Goal: Transaction & Acquisition: Purchase product/service

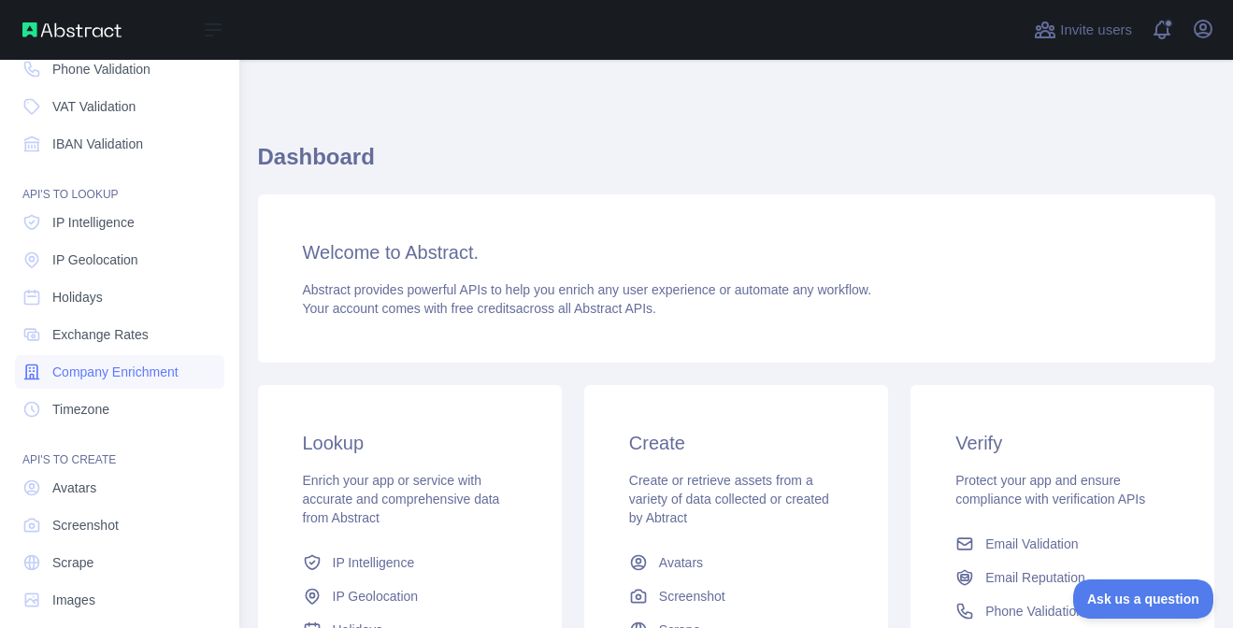
scroll to position [194, 0]
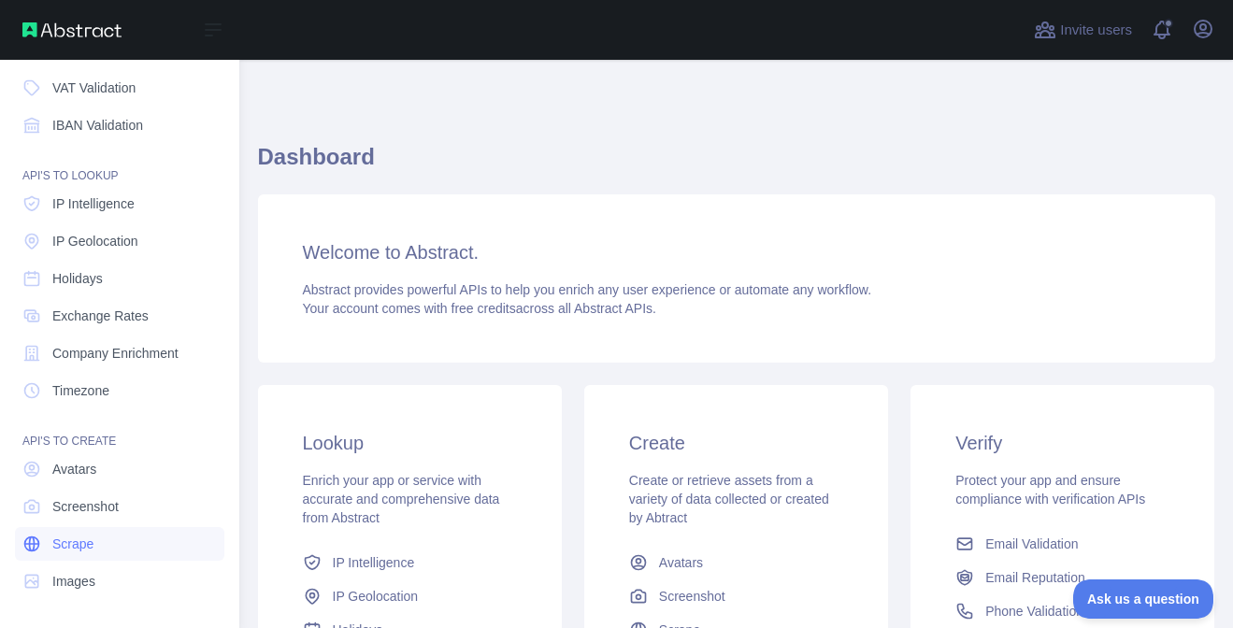
click at [90, 539] on span "Scrape" at bounding box center [72, 544] width 41 height 19
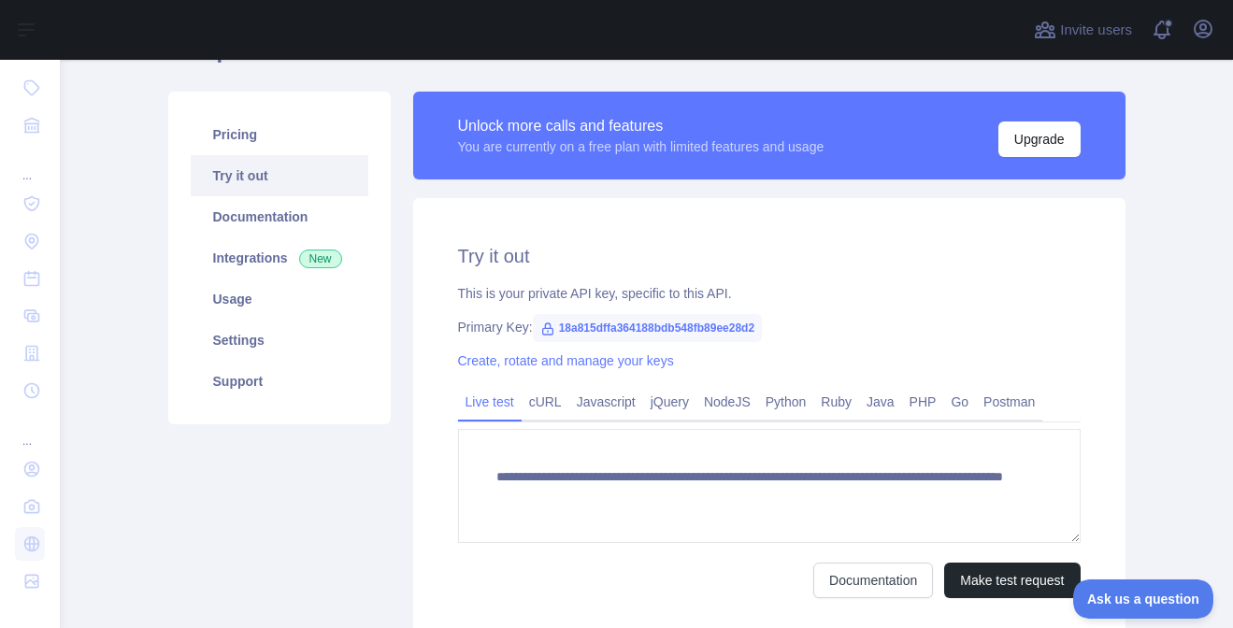
scroll to position [260, 0]
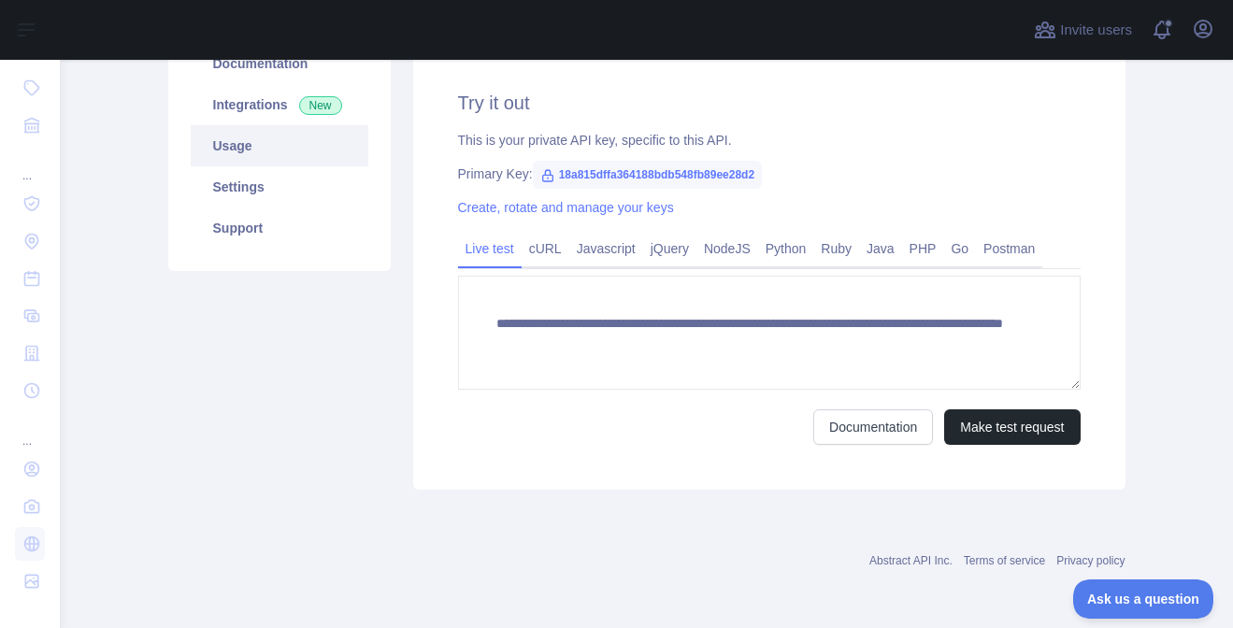
click at [251, 140] on link "Usage" at bounding box center [280, 145] width 178 height 41
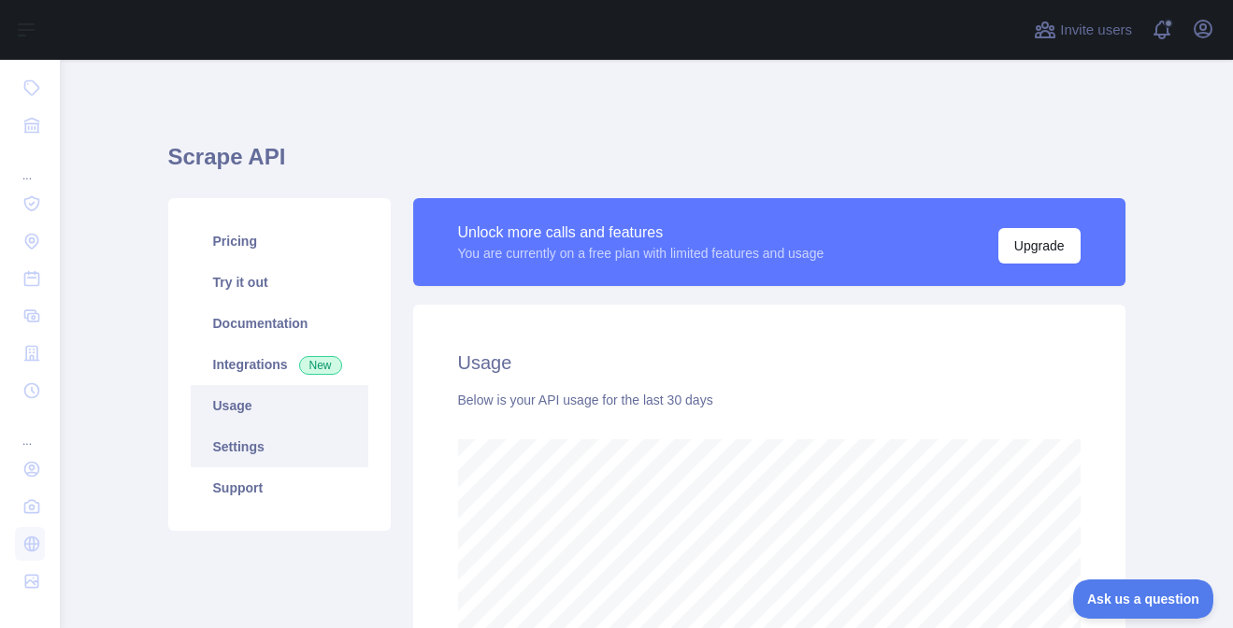
click at [227, 442] on link "Settings" at bounding box center [280, 446] width 178 height 41
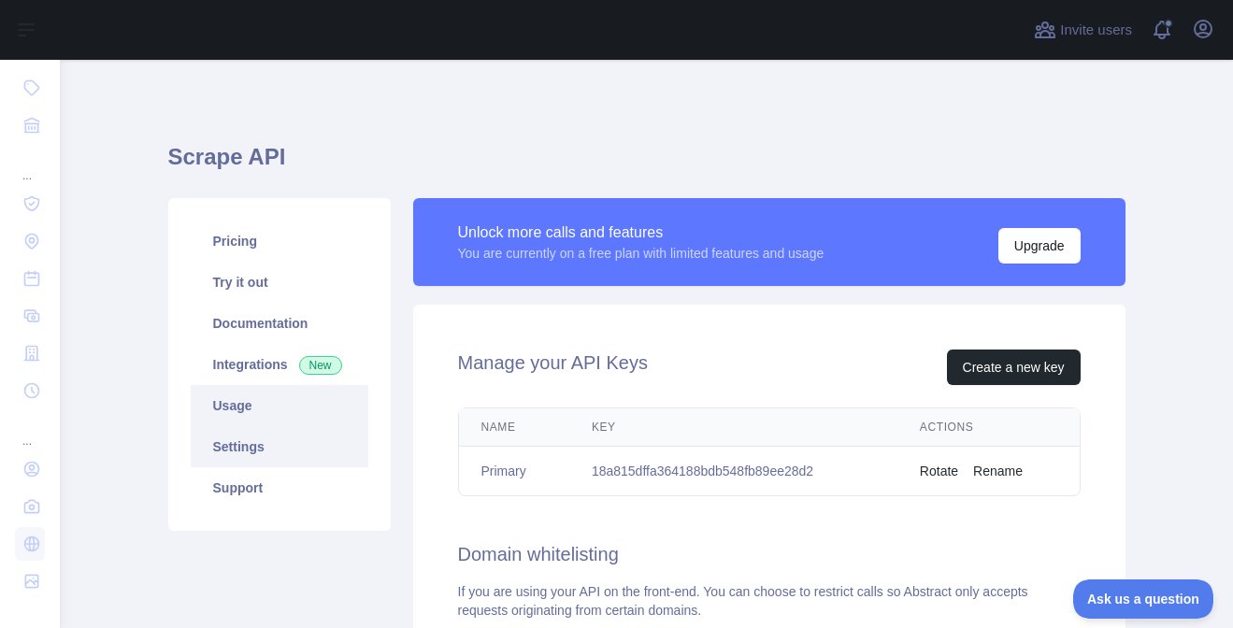
click at [267, 390] on link "Usage" at bounding box center [280, 405] width 178 height 41
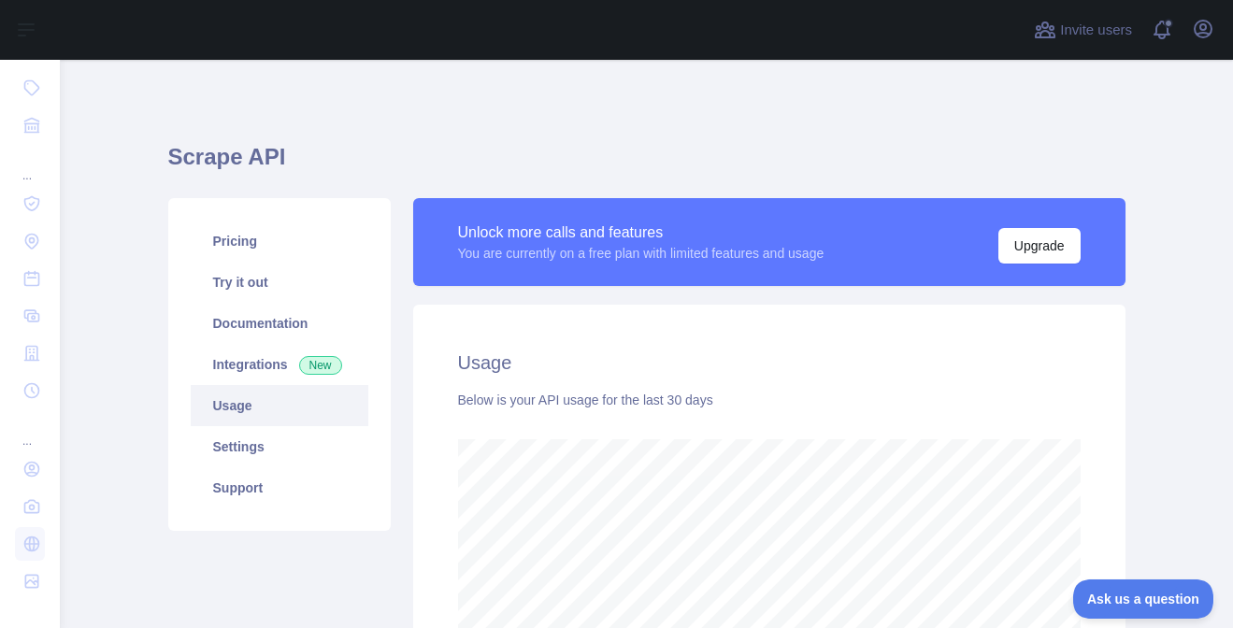
scroll to position [568, 1159]
click at [262, 352] on link "Integrations New" at bounding box center [280, 364] width 178 height 41
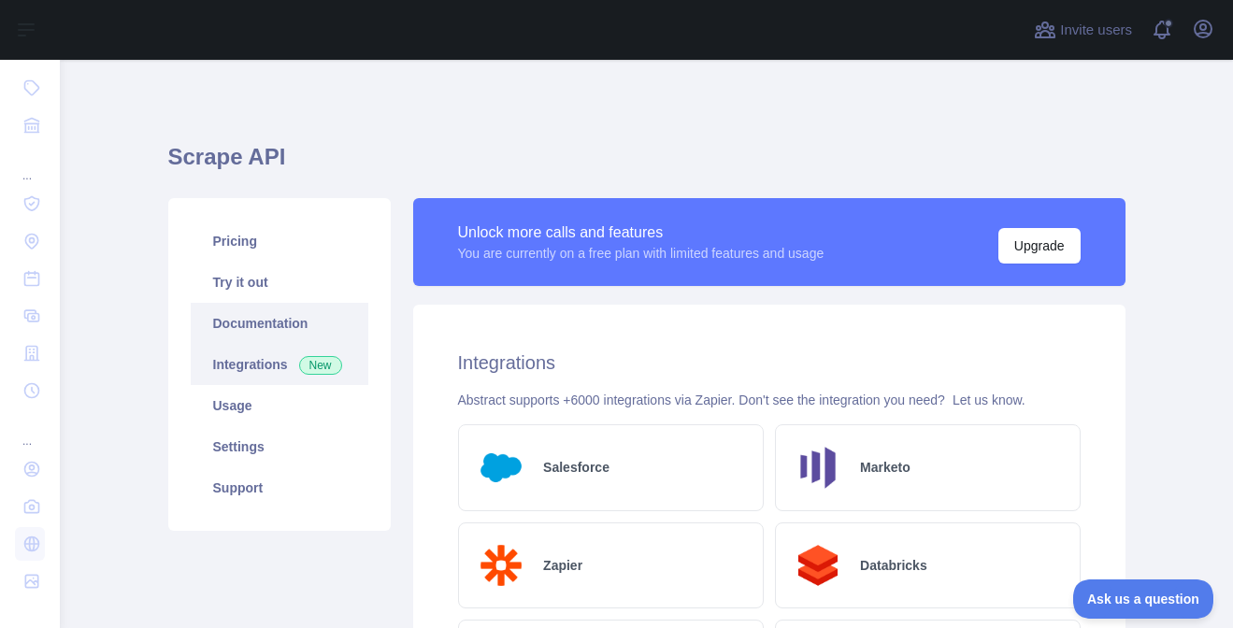
click at [252, 314] on link "Documentation" at bounding box center [280, 323] width 178 height 41
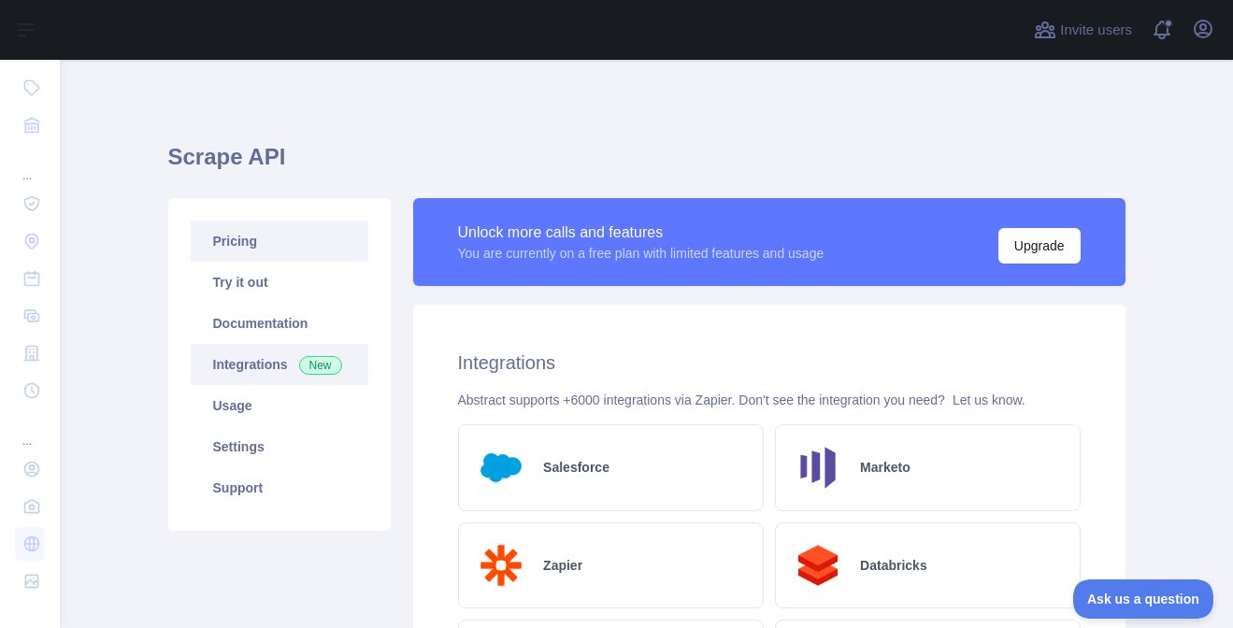
click at [252, 225] on link "Pricing" at bounding box center [280, 241] width 178 height 41
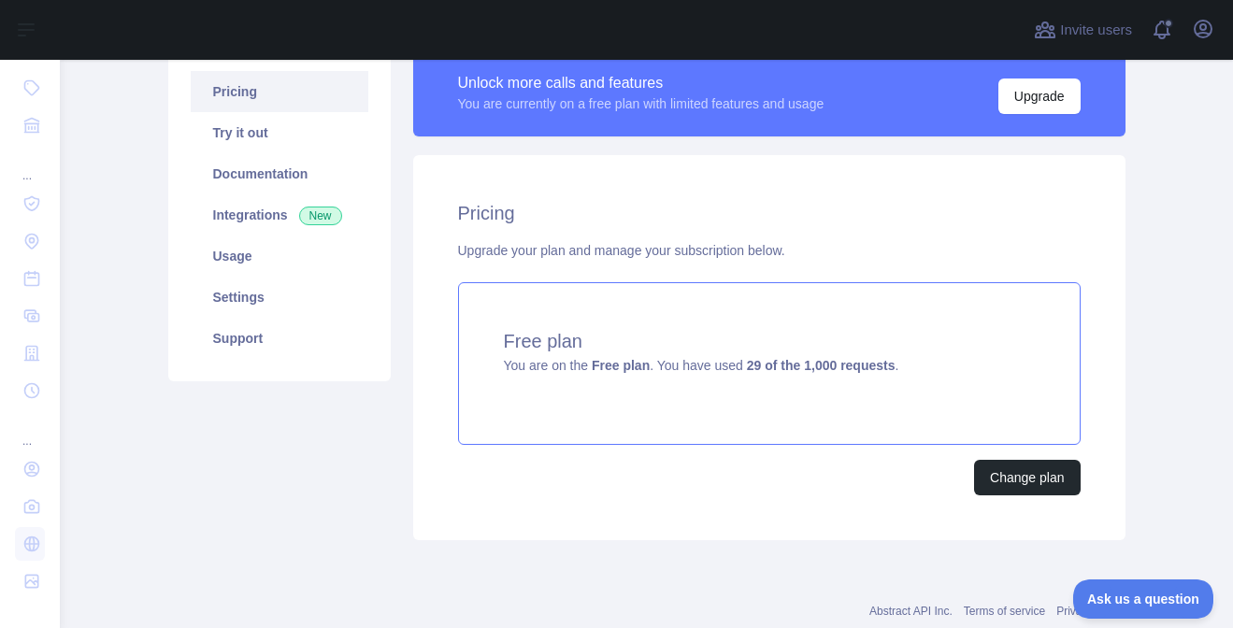
scroll to position [200, 0]
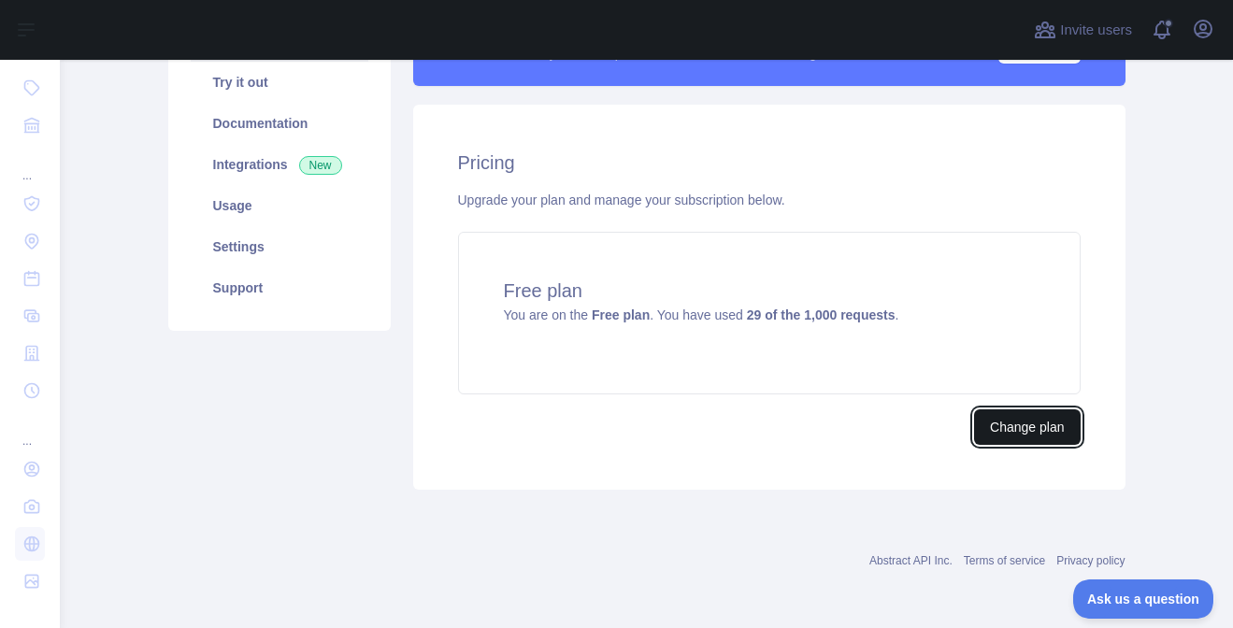
click at [1021, 433] on button "Change plan" at bounding box center [1027, 427] width 106 height 36
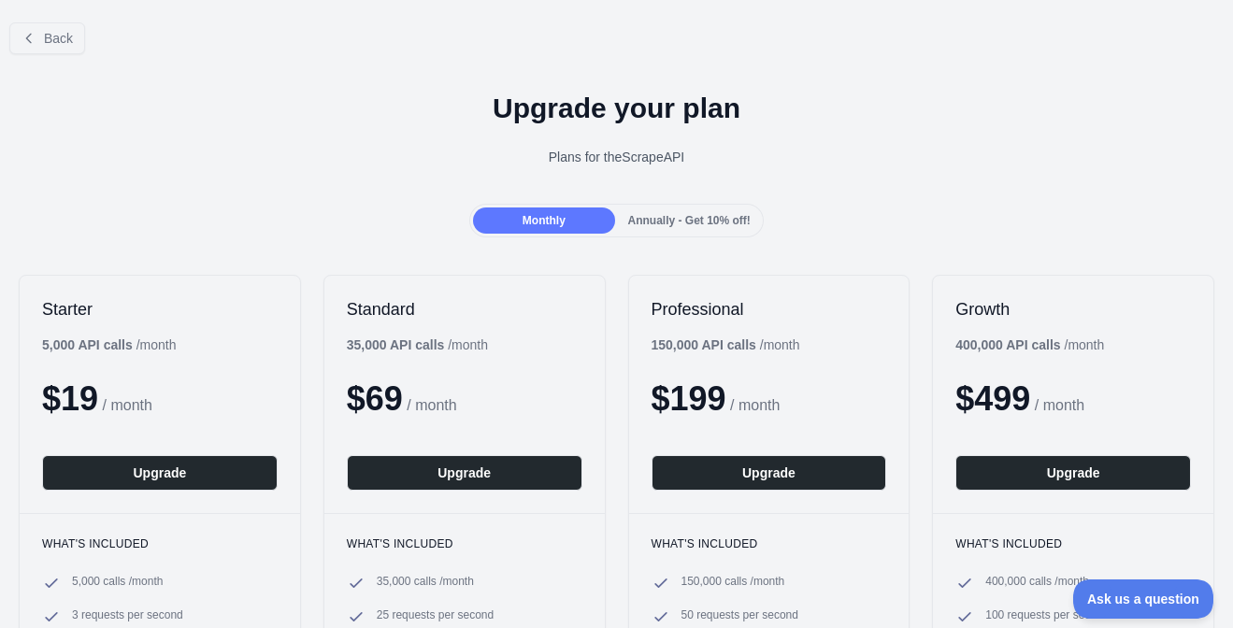
click at [693, 228] on div "Annually - Get 10% off!" at bounding box center [689, 221] width 141 height 26
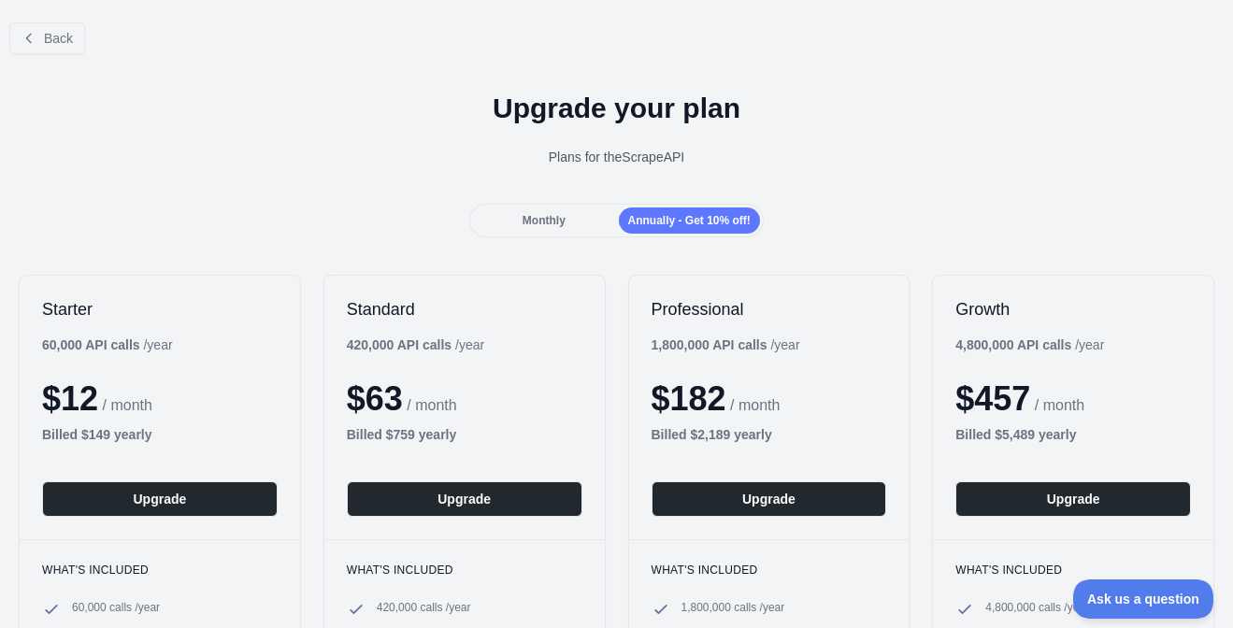
click at [523, 224] on span "Monthly" at bounding box center [544, 220] width 43 height 13
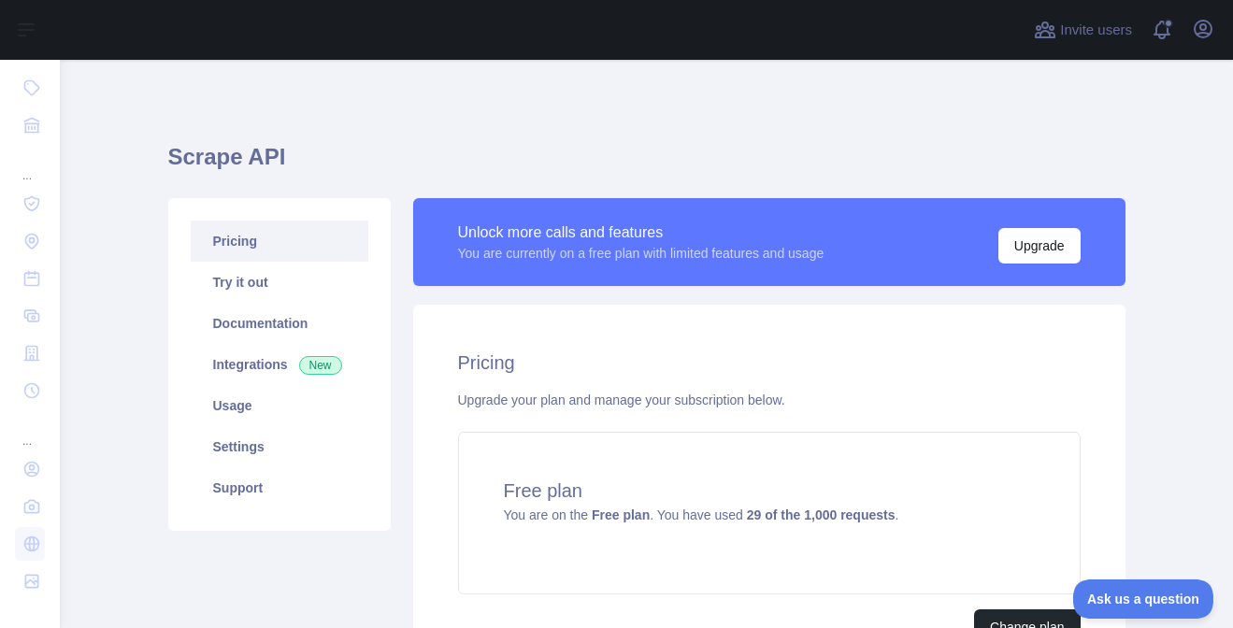
click at [273, 236] on link "Pricing" at bounding box center [280, 241] width 178 height 41
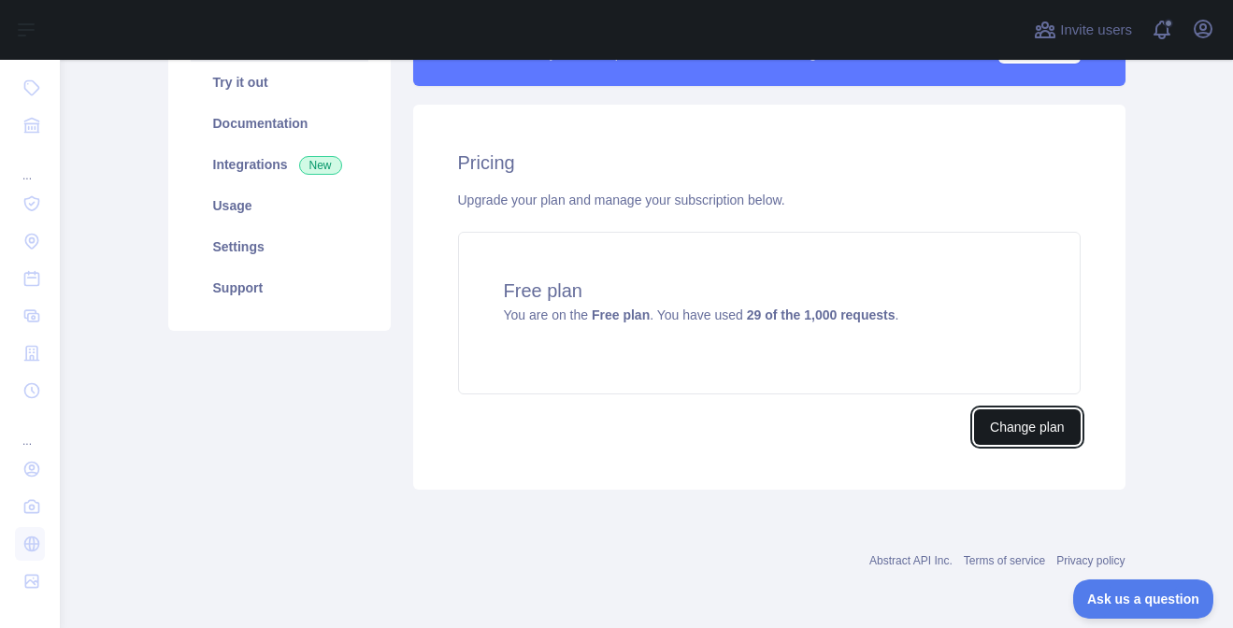
click at [1018, 423] on button "Change plan" at bounding box center [1027, 427] width 106 height 36
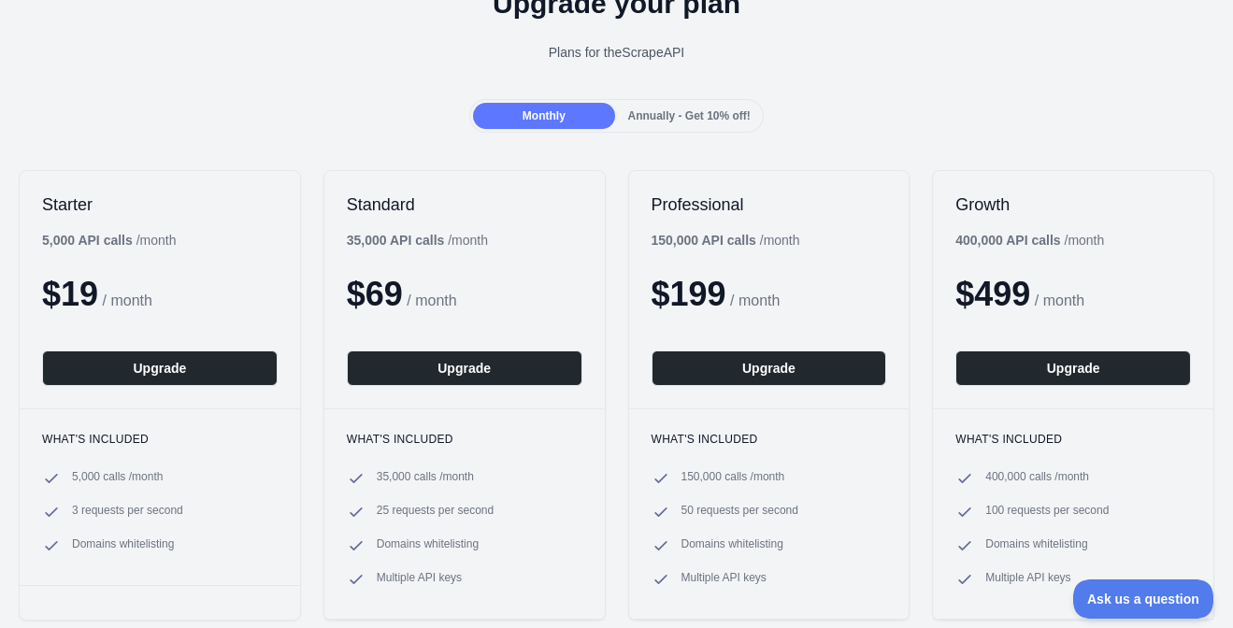
scroll to position [120, 0]
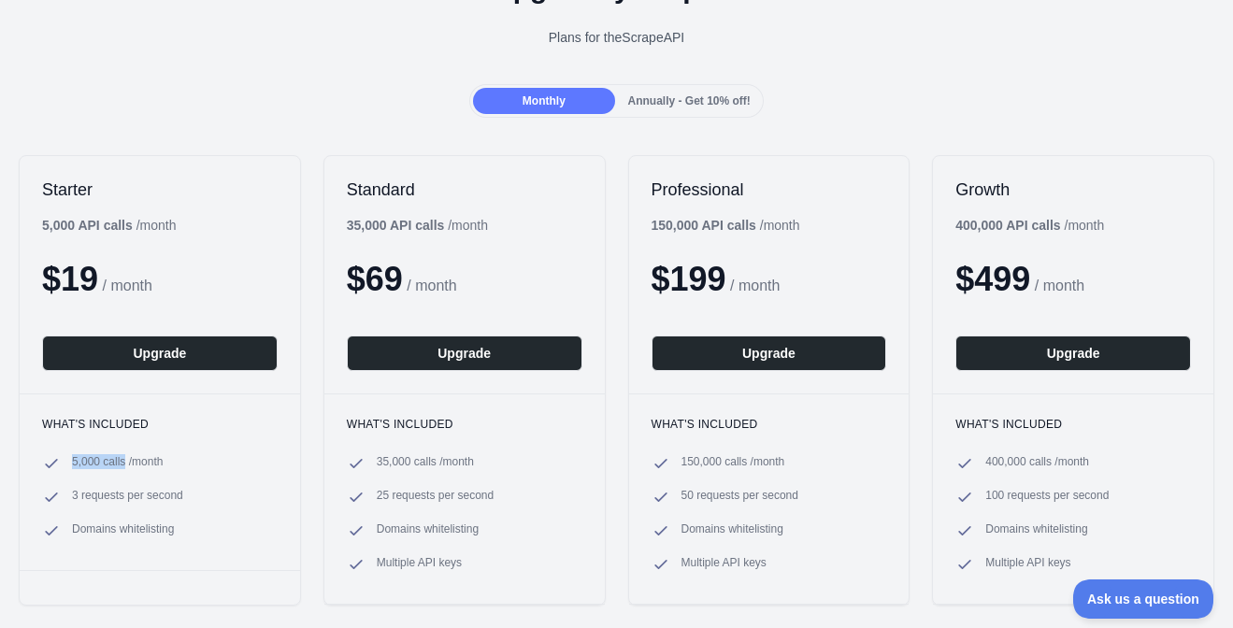
drag, startPoint x: 129, startPoint y: 465, endPoint x: 70, endPoint y: 466, distance: 58.9
click at [70, 466] on li "5,000 calls / month" at bounding box center [160, 463] width 236 height 19
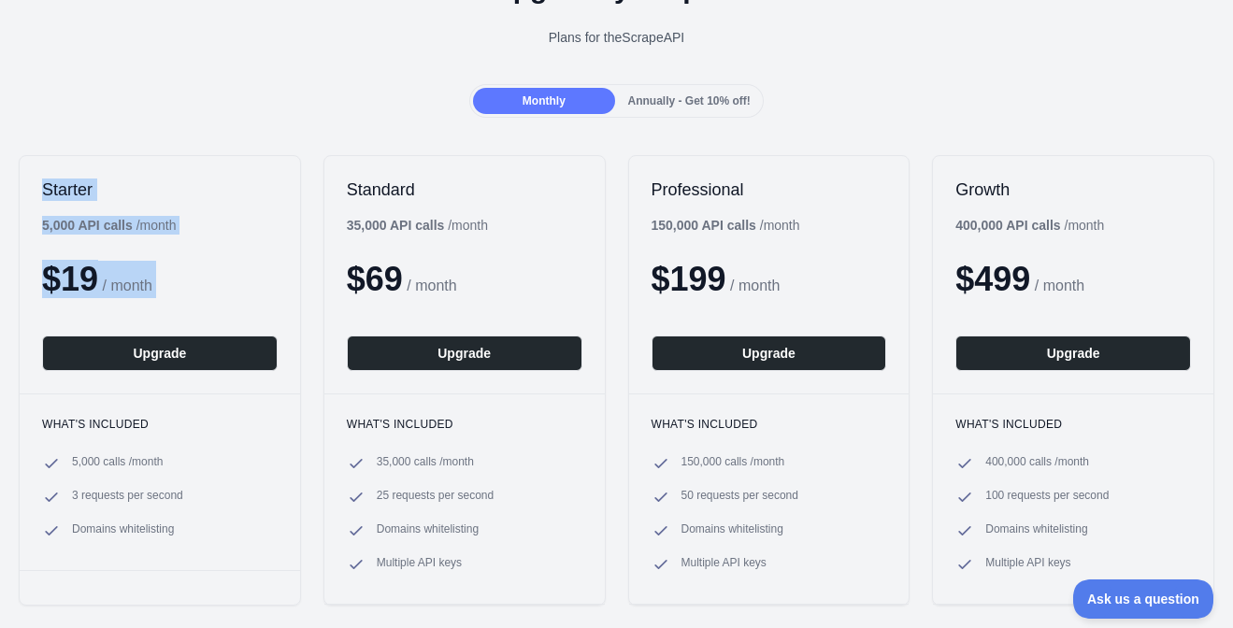
drag, startPoint x: 186, startPoint y: 306, endPoint x: 17, endPoint y: 182, distance: 209.4
click at [17, 182] on div "Starter 5,000 API calls / month $ 19 / month Upgrade What's included 5,000 call…" at bounding box center [616, 380] width 1233 height 488
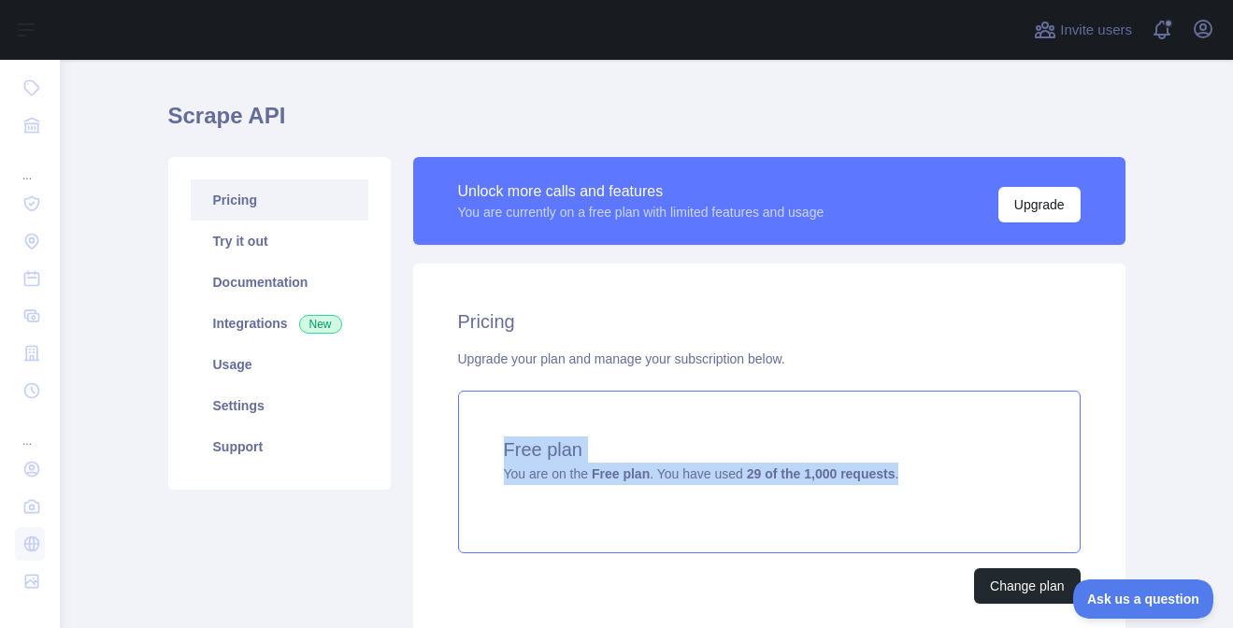
drag, startPoint x: 941, startPoint y: 465, endPoint x: 493, endPoint y: 451, distance: 448.9
click at [493, 451] on div "Free plan You are on the Free plan . You have used 29 of the 1,000 requests ." at bounding box center [769, 472] width 623 height 163
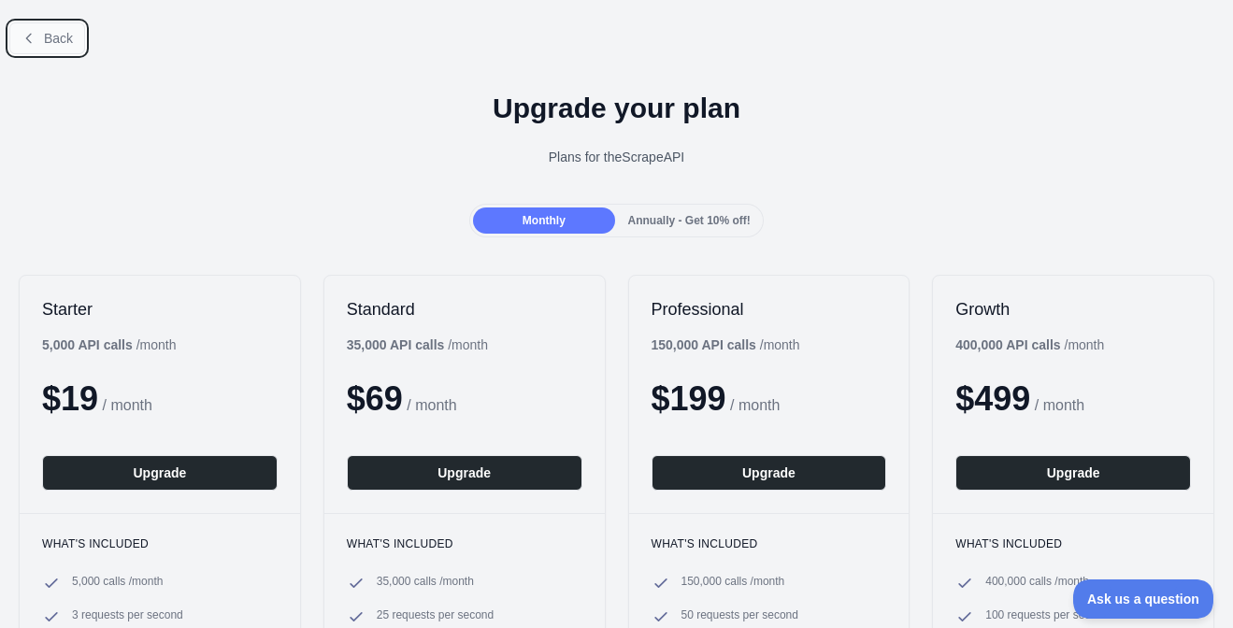
click at [38, 39] on button "Back" at bounding box center [47, 38] width 76 height 32
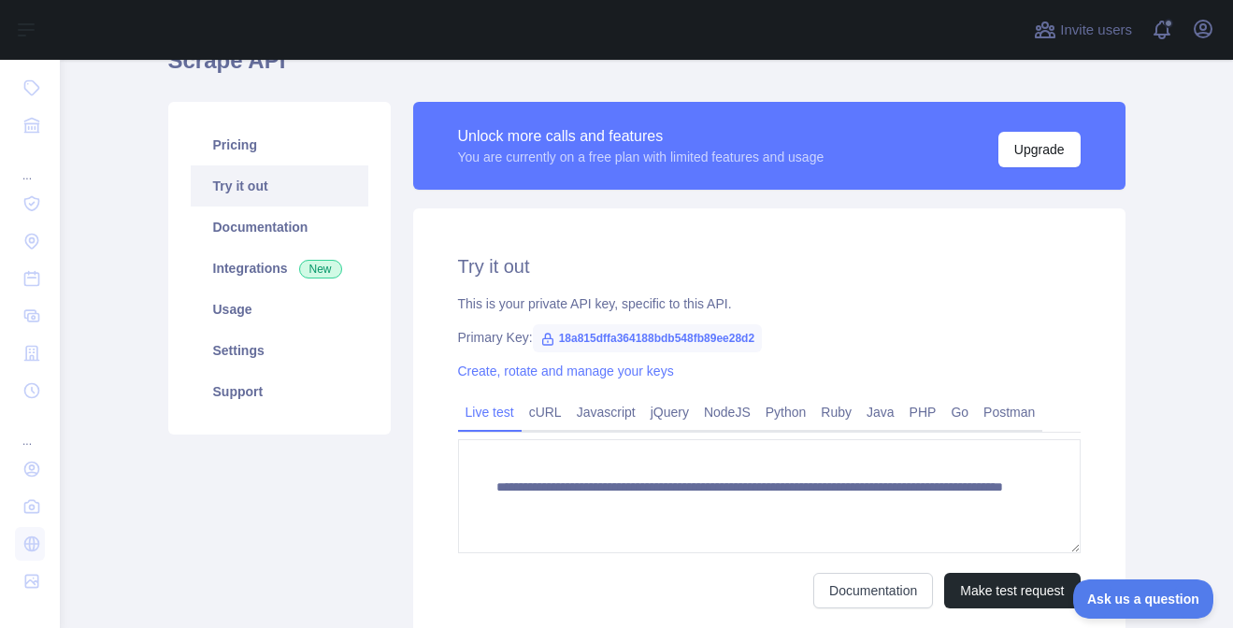
scroll to position [99, 0]
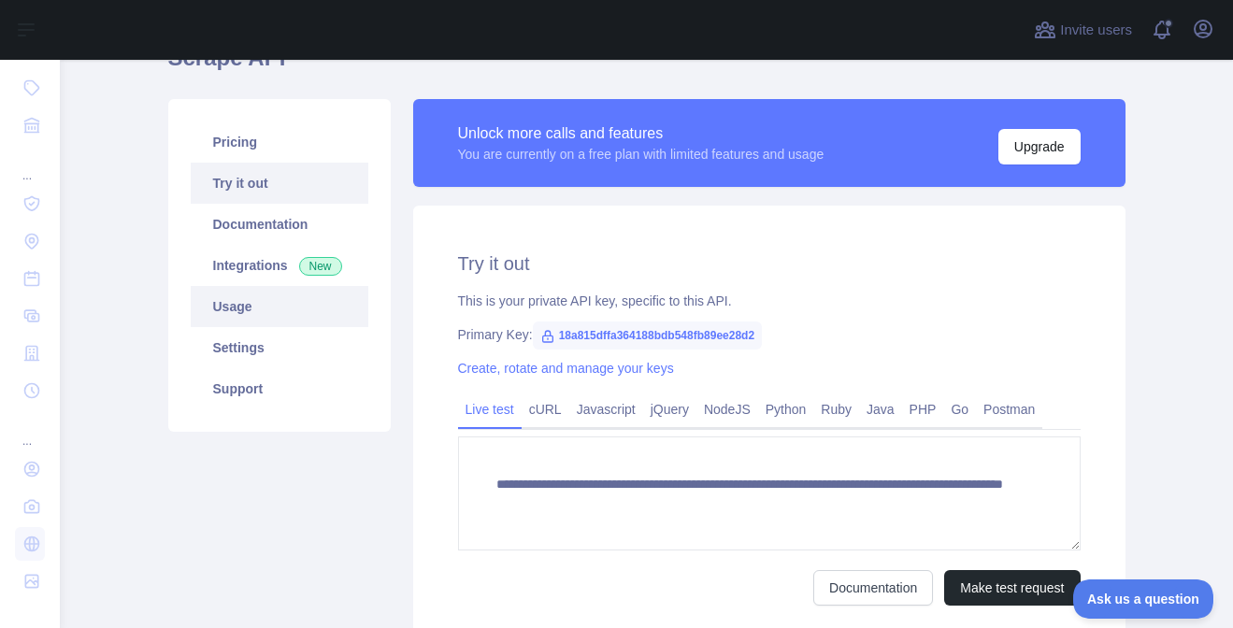
click at [237, 301] on link "Usage" at bounding box center [280, 306] width 178 height 41
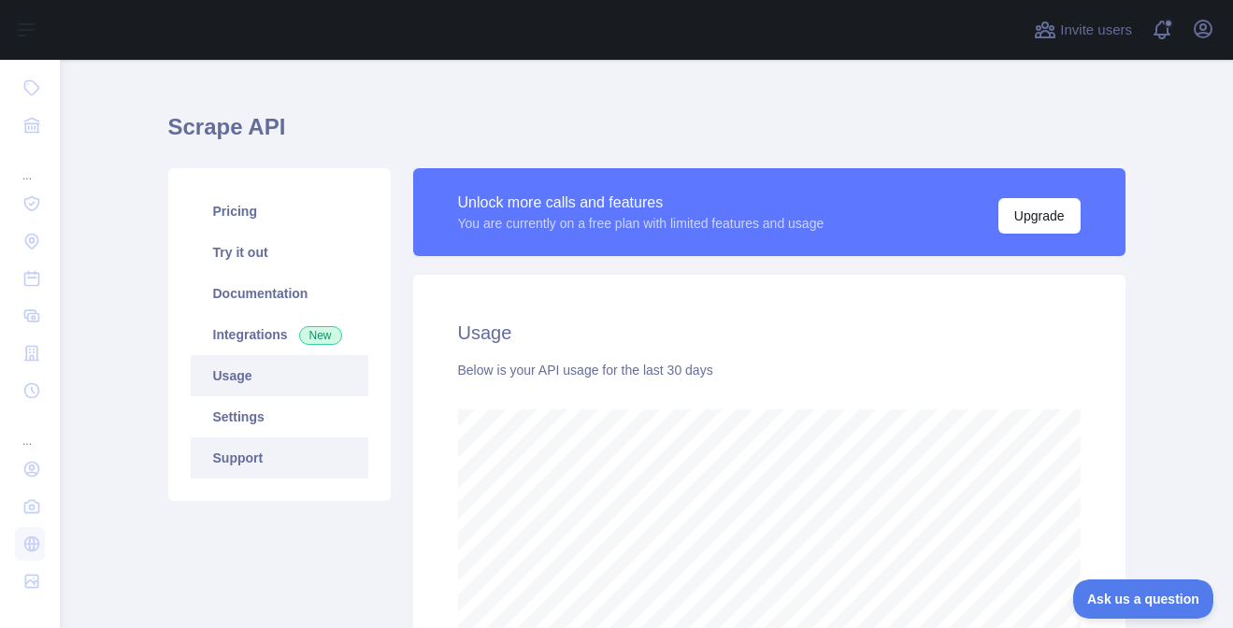
scroll to position [27, 0]
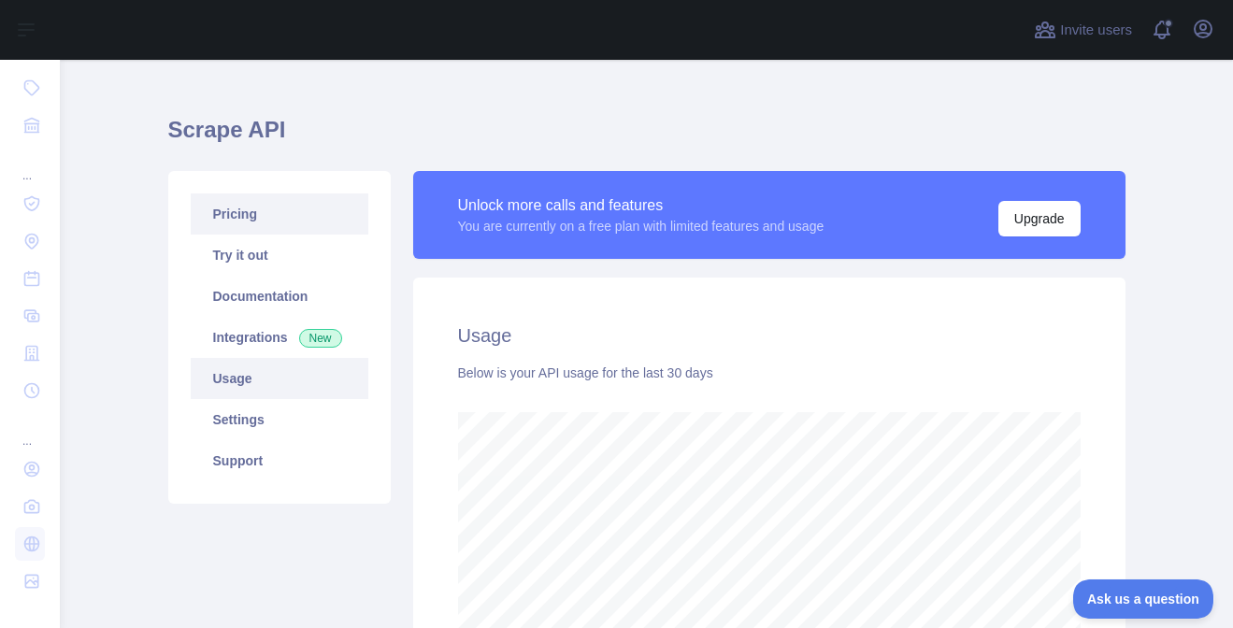
click at [265, 198] on link "Pricing" at bounding box center [280, 214] width 178 height 41
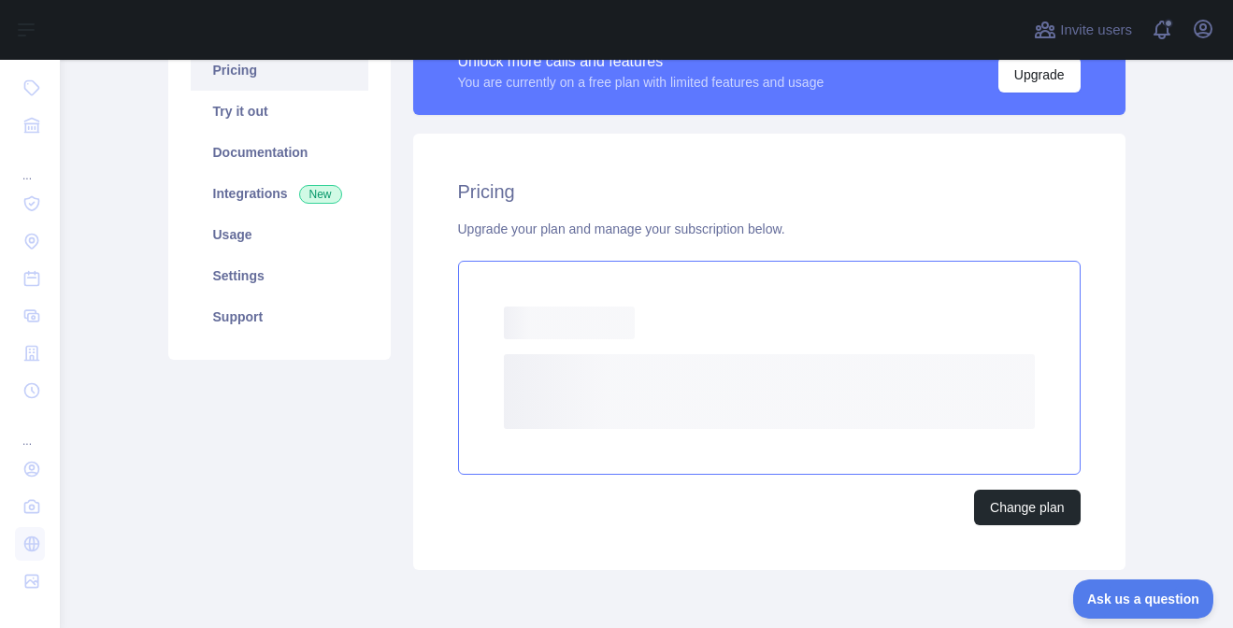
scroll to position [200, 0]
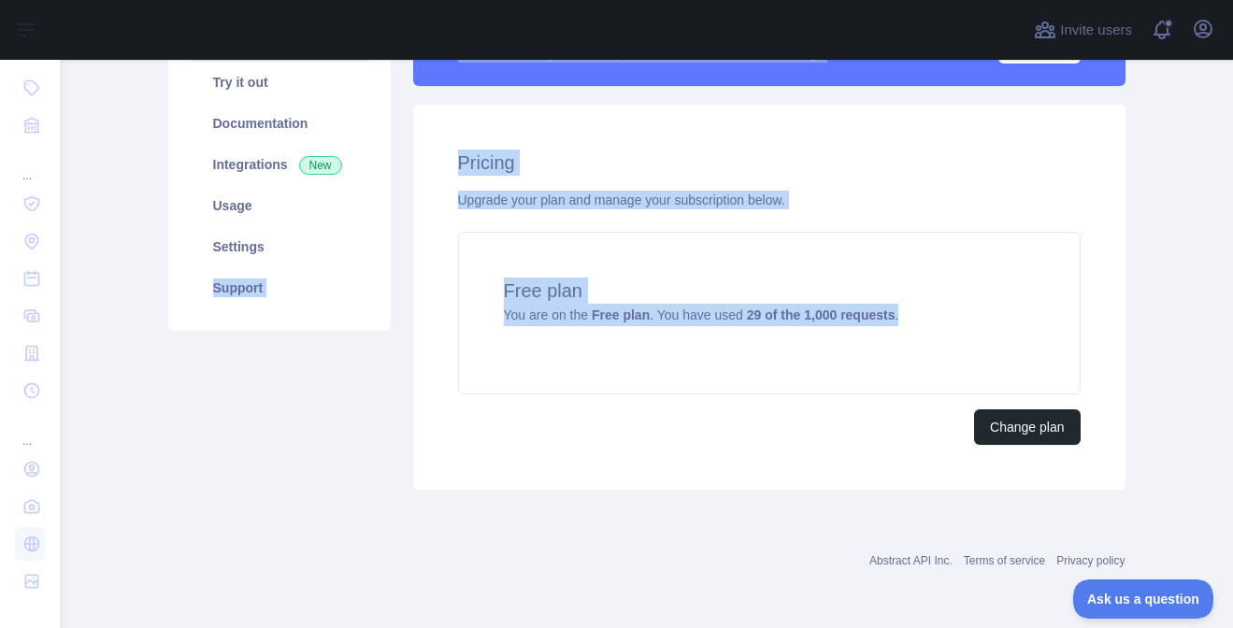
copy div "Support Unlock more calls and features You are currently on a free plan with li…"
drag, startPoint x: 907, startPoint y: 323, endPoint x: 376, endPoint y: 265, distance: 534.2
click at [376, 265] on div "Pricing Try it out Documentation Integrations New Usage Settings Support Unlock…" at bounding box center [647, 244] width 980 height 514
